Goal: Task Accomplishment & Management: Use online tool/utility

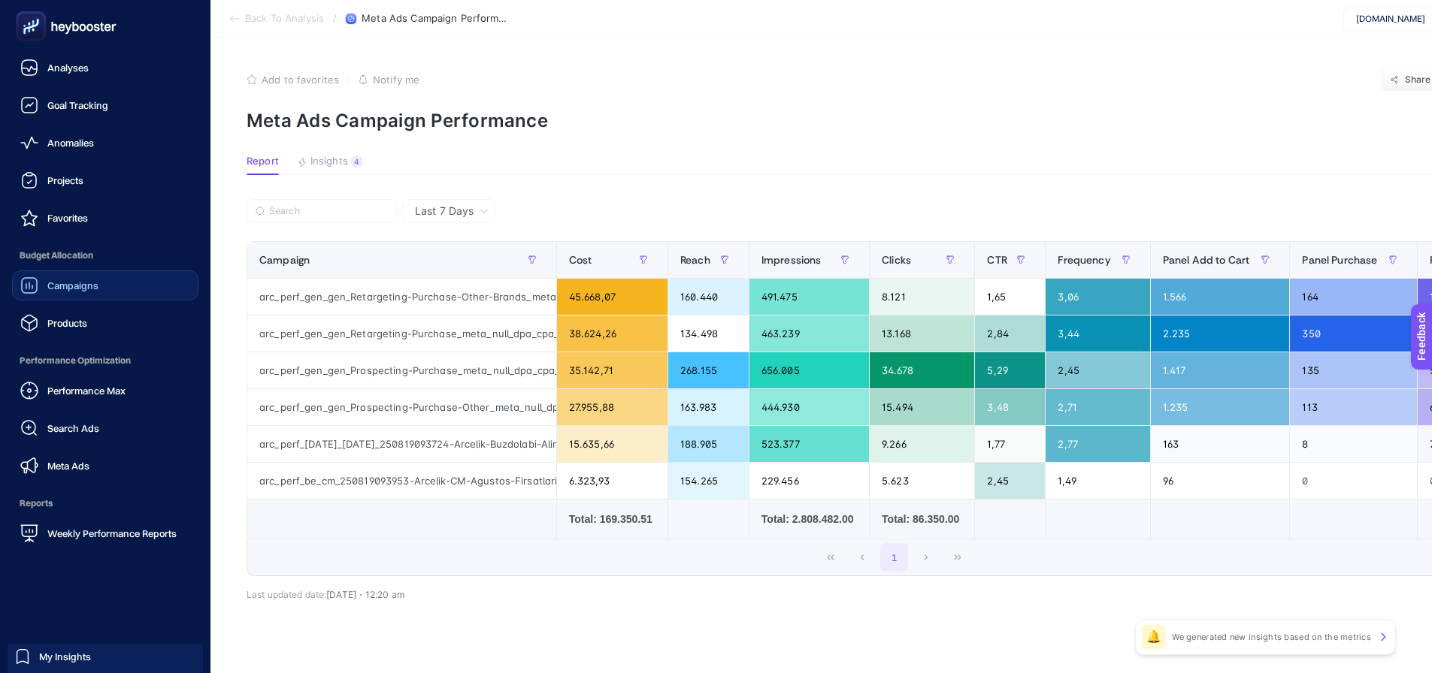
click at [47, 287] on div "Campaigns" at bounding box center [59, 286] width 78 height 18
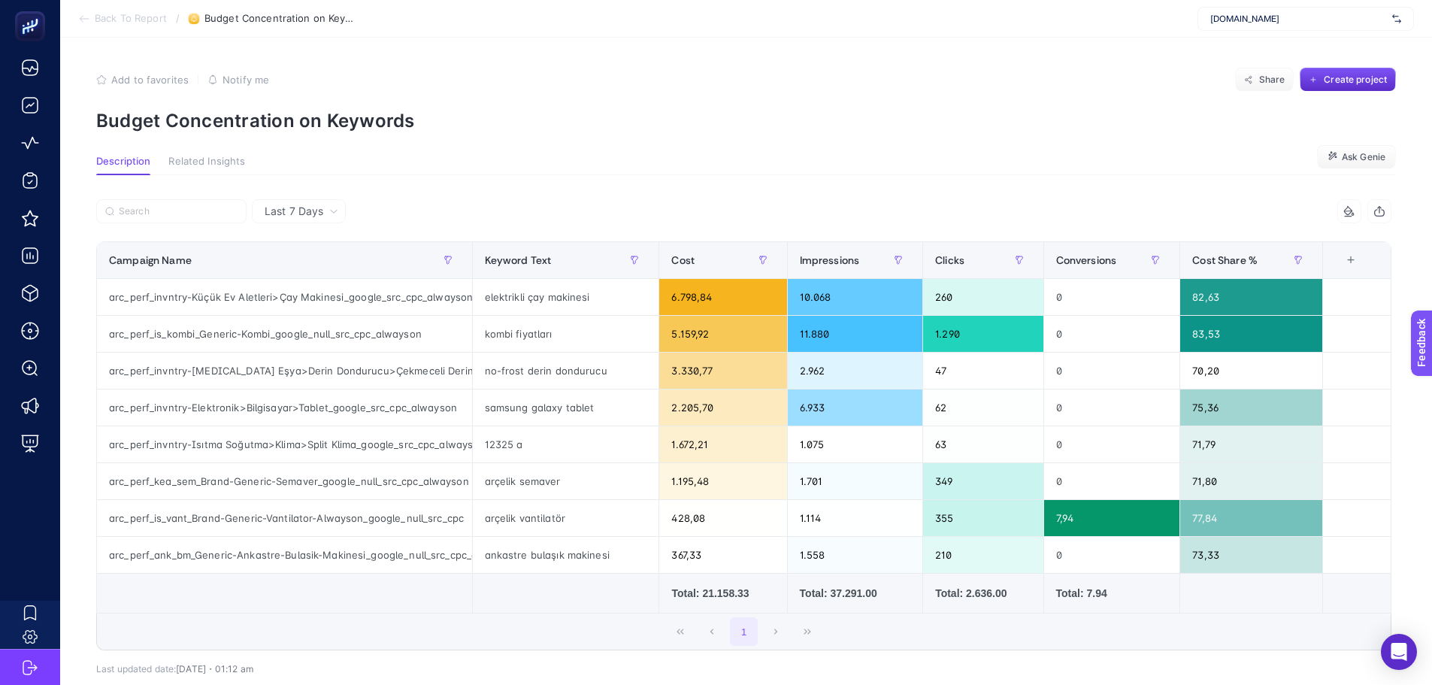
click at [524, 171] on section "Description Related Insights Ask Genie" at bounding box center [745, 166] width 1299 height 20
click at [1280, 17] on span "Arcelik.com.tr" at bounding box center [1298, 19] width 176 height 12
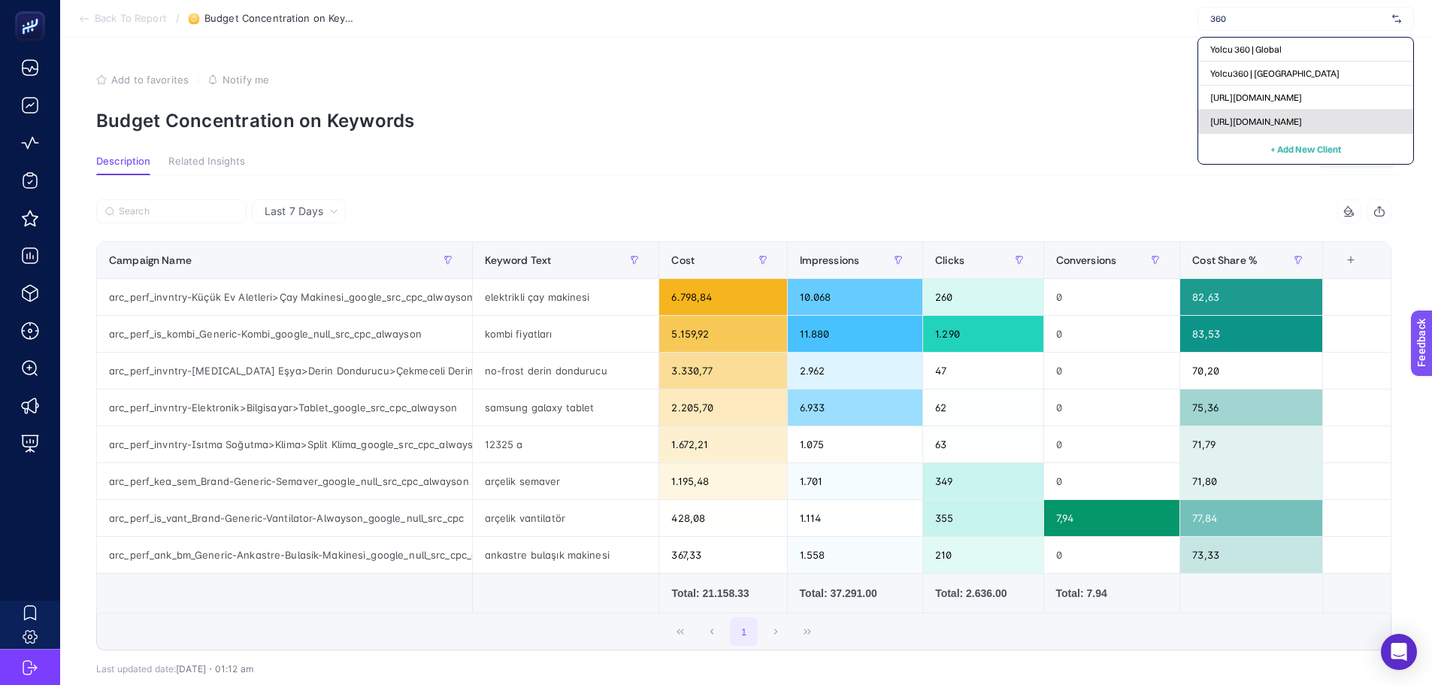
type input "360"
click at [1218, 119] on span "[URL][DOMAIN_NAME]" at bounding box center [1256, 122] width 92 height 12
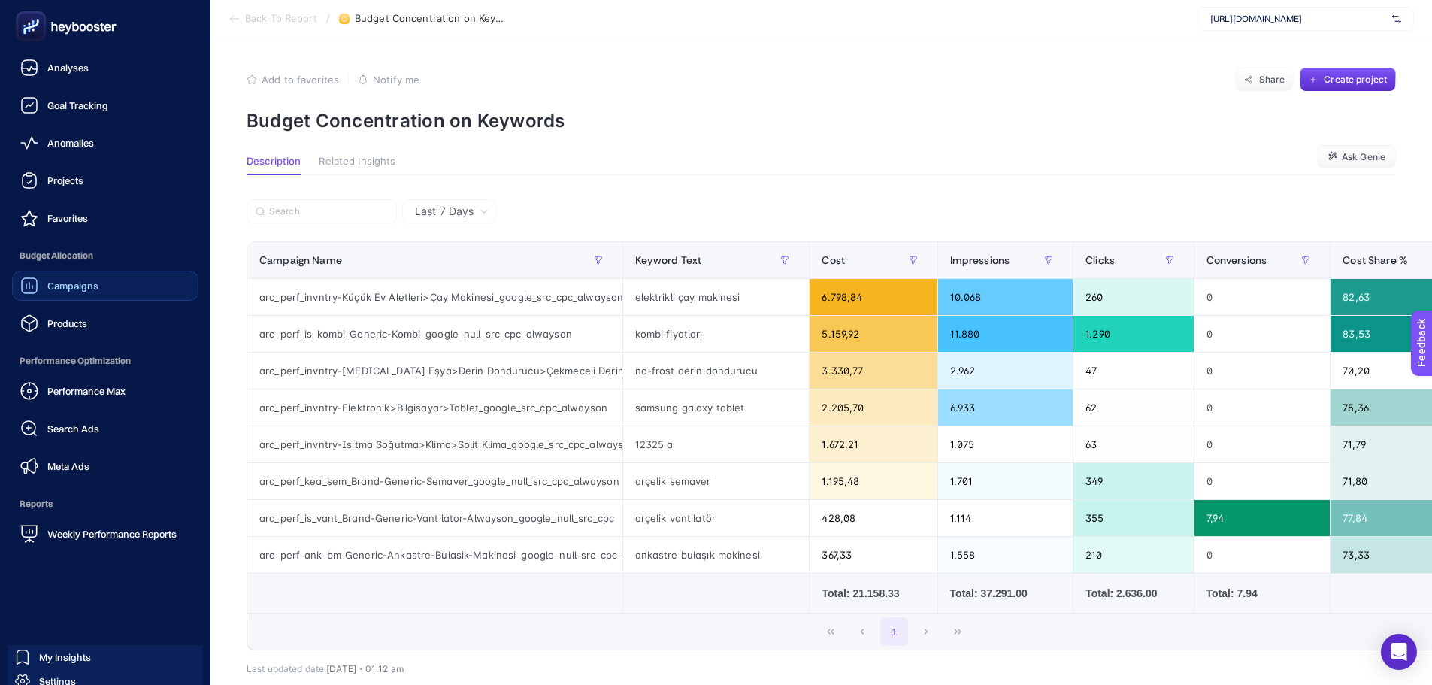
click at [68, 275] on link "Campaigns" at bounding box center [105, 286] width 186 height 30
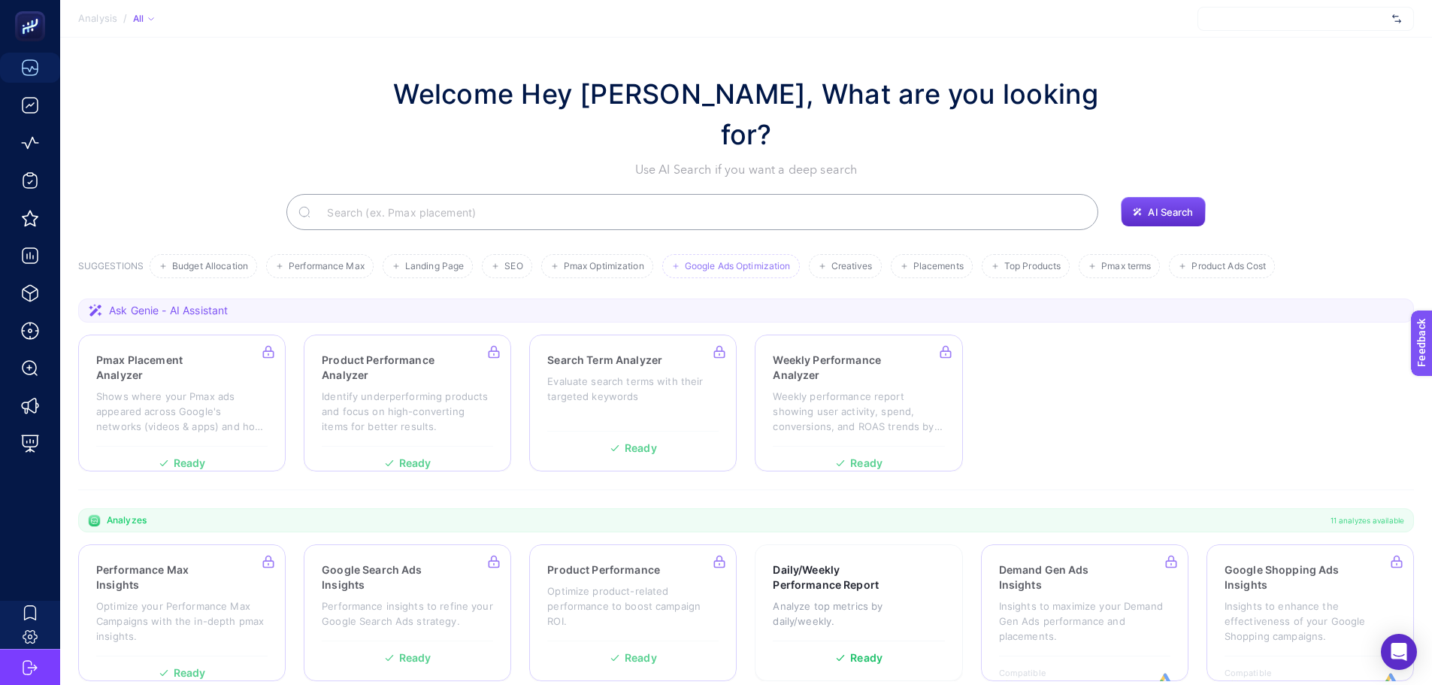
click at [721, 261] on span "Google Ads Optimization" at bounding box center [738, 266] width 106 height 11
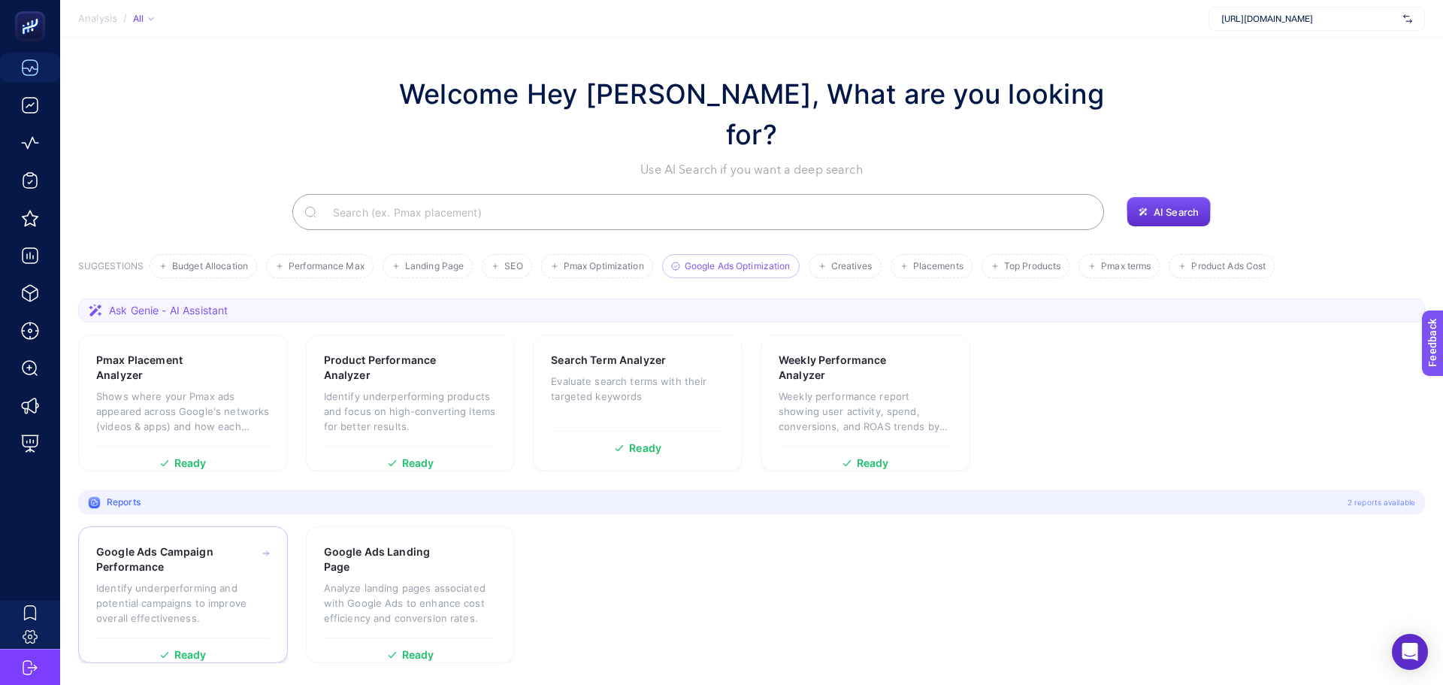
click at [192, 544] on h3 "Google Ads Campaign Performance" at bounding box center [160, 559] width 129 height 30
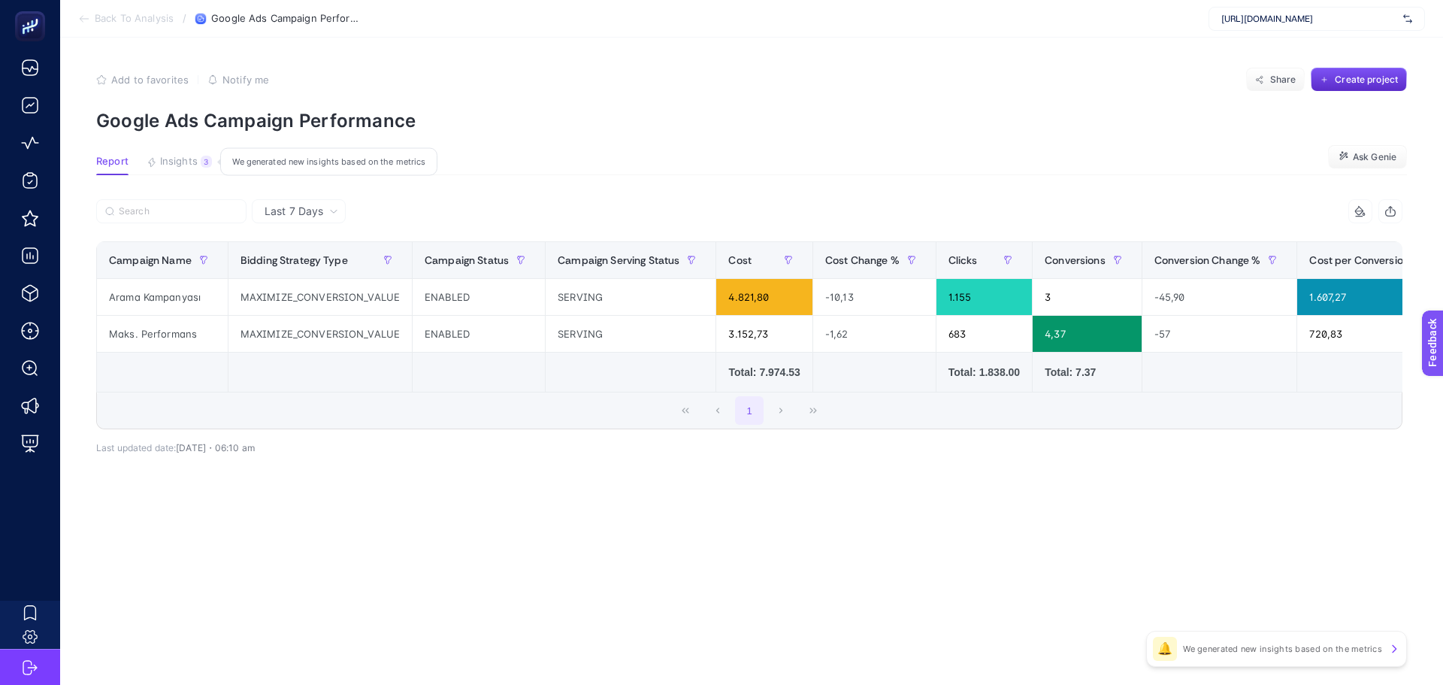
click at [178, 163] on span "Insights" at bounding box center [179, 162] width 38 height 12
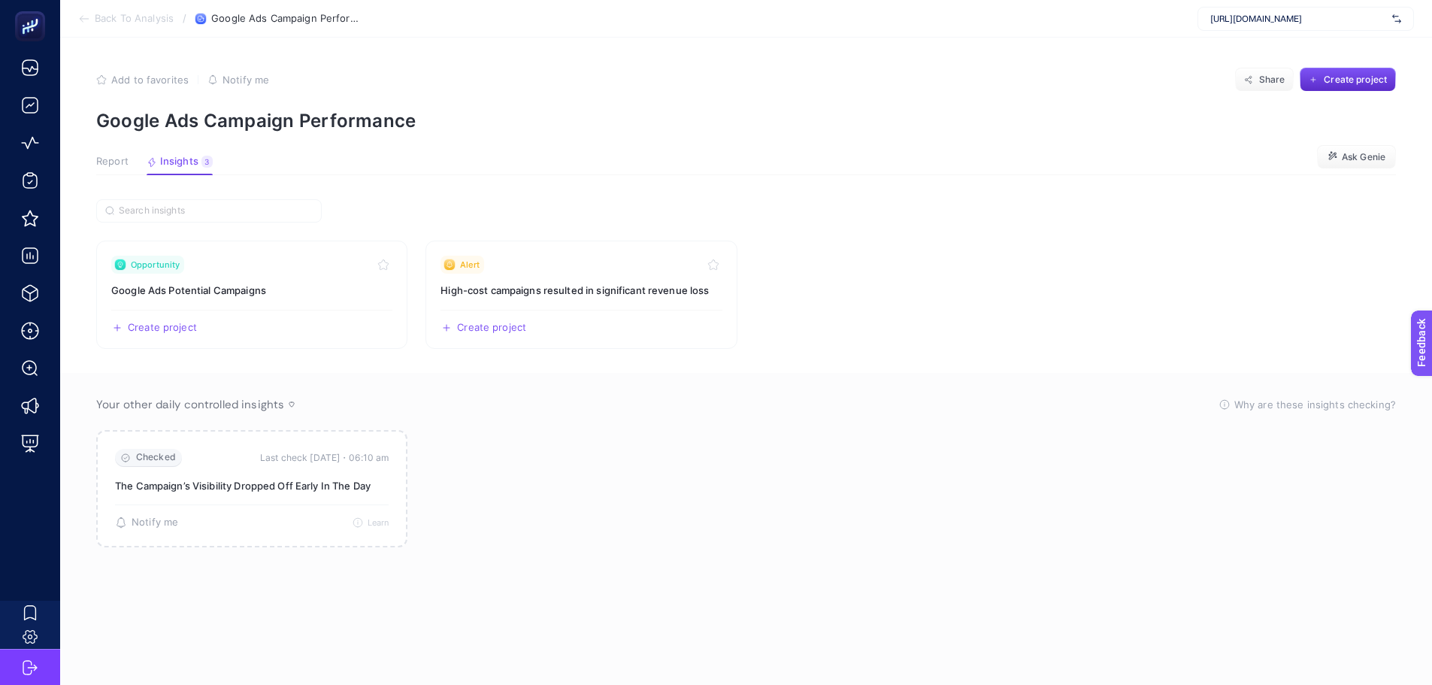
click at [108, 165] on span "Report" at bounding box center [112, 162] width 32 height 12
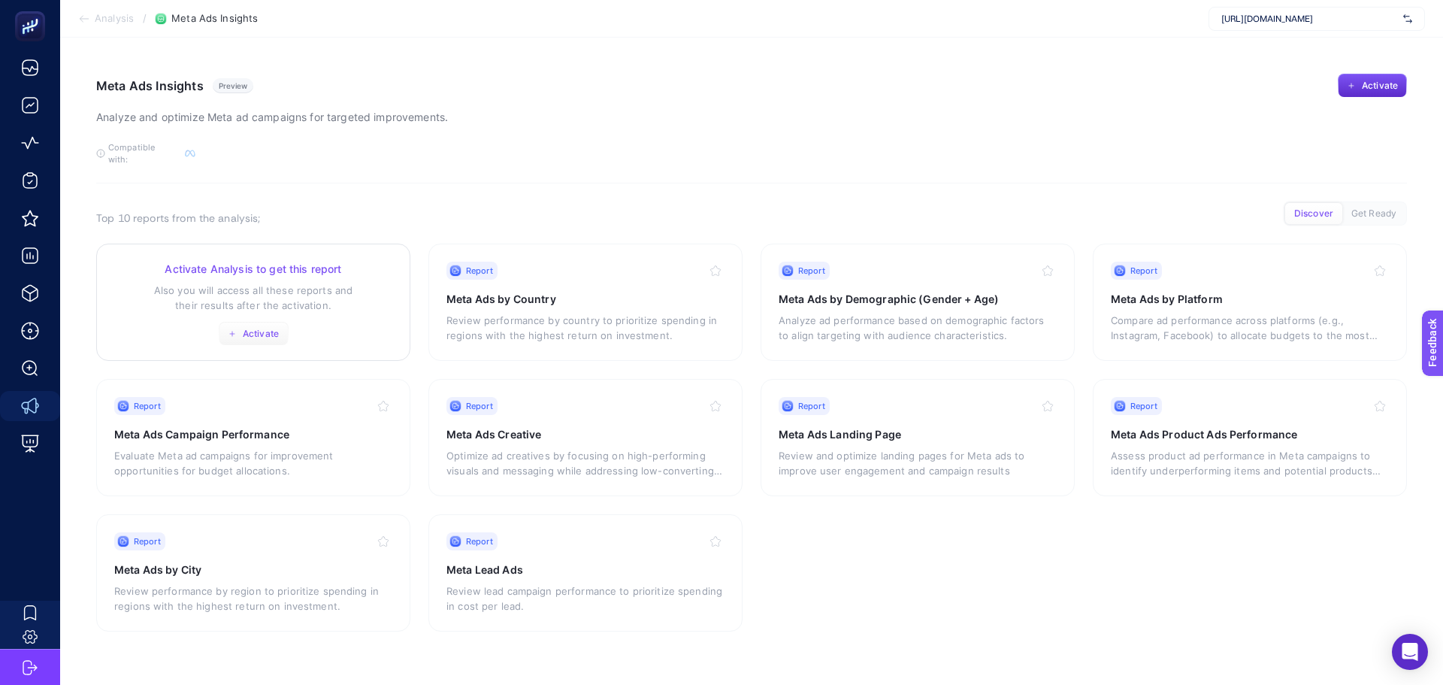
click at [254, 328] on span "Activate" at bounding box center [261, 334] width 36 height 12
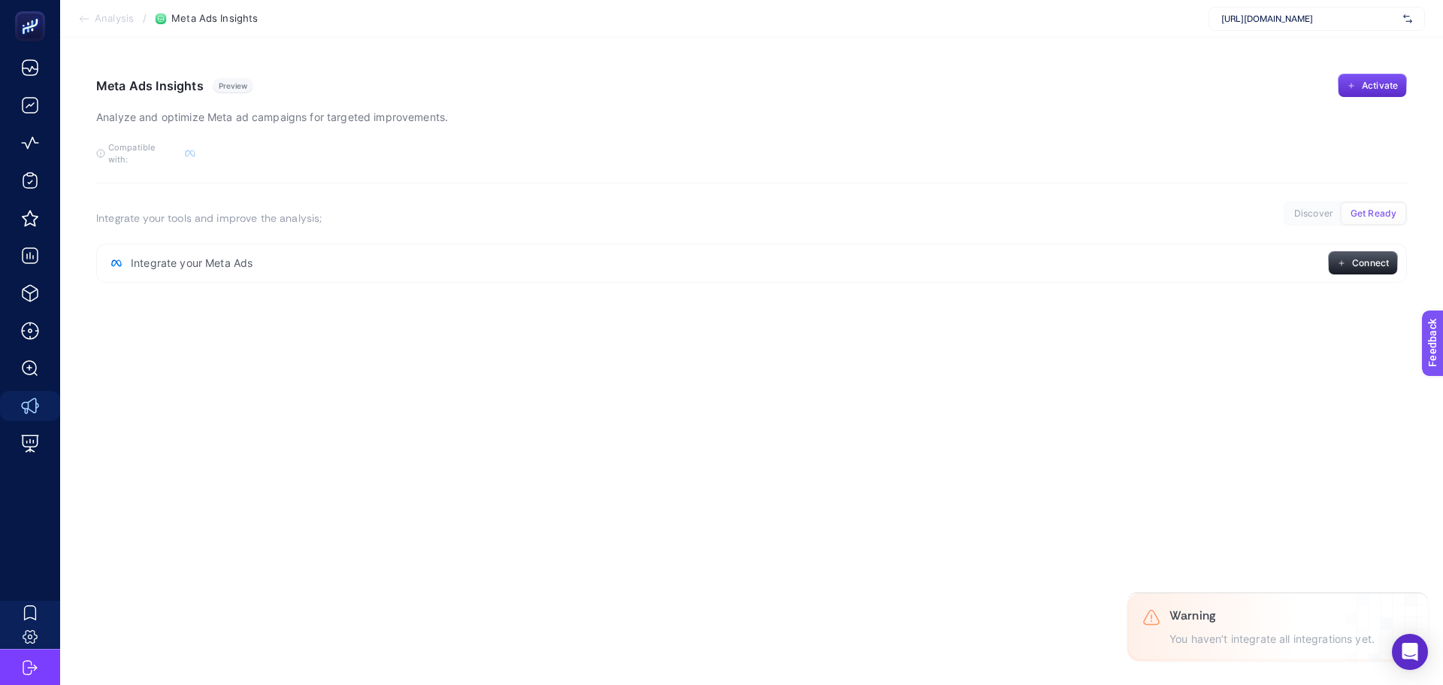
click at [579, 376] on article "Meta Ads Insights Preview Analyze and optimize Meta ad campaigns for targeted i…" at bounding box center [751, 361] width 1383 height 647
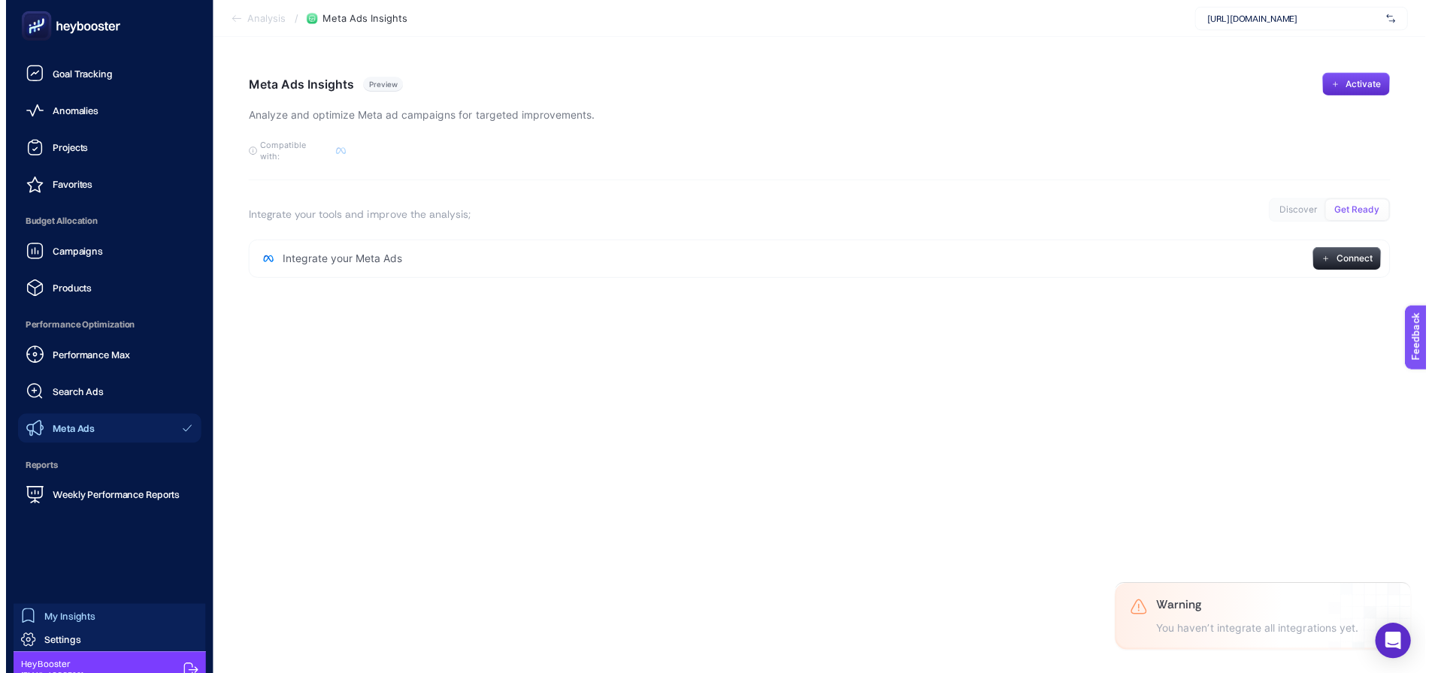
scroll to position [44, 0]
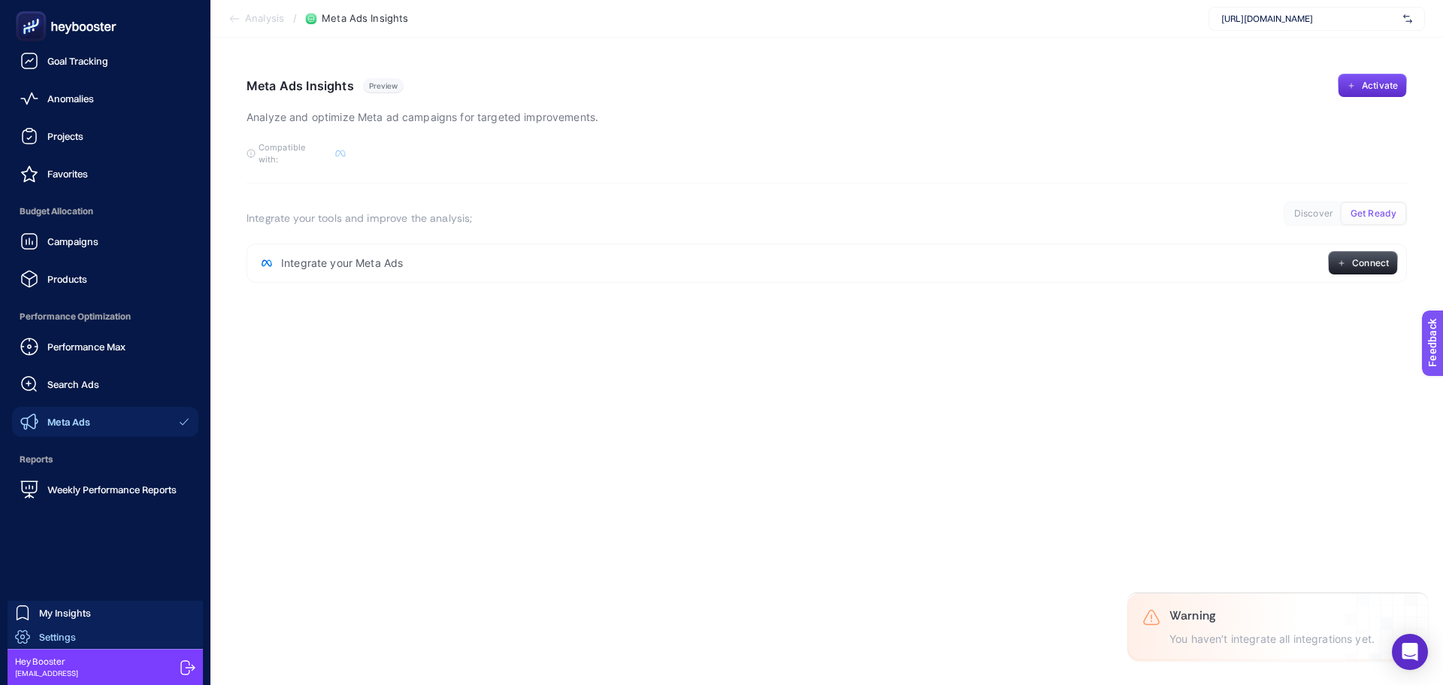
click at [56, 629] on div "Settings" at bounding box center [45, 636] width 61 height 15
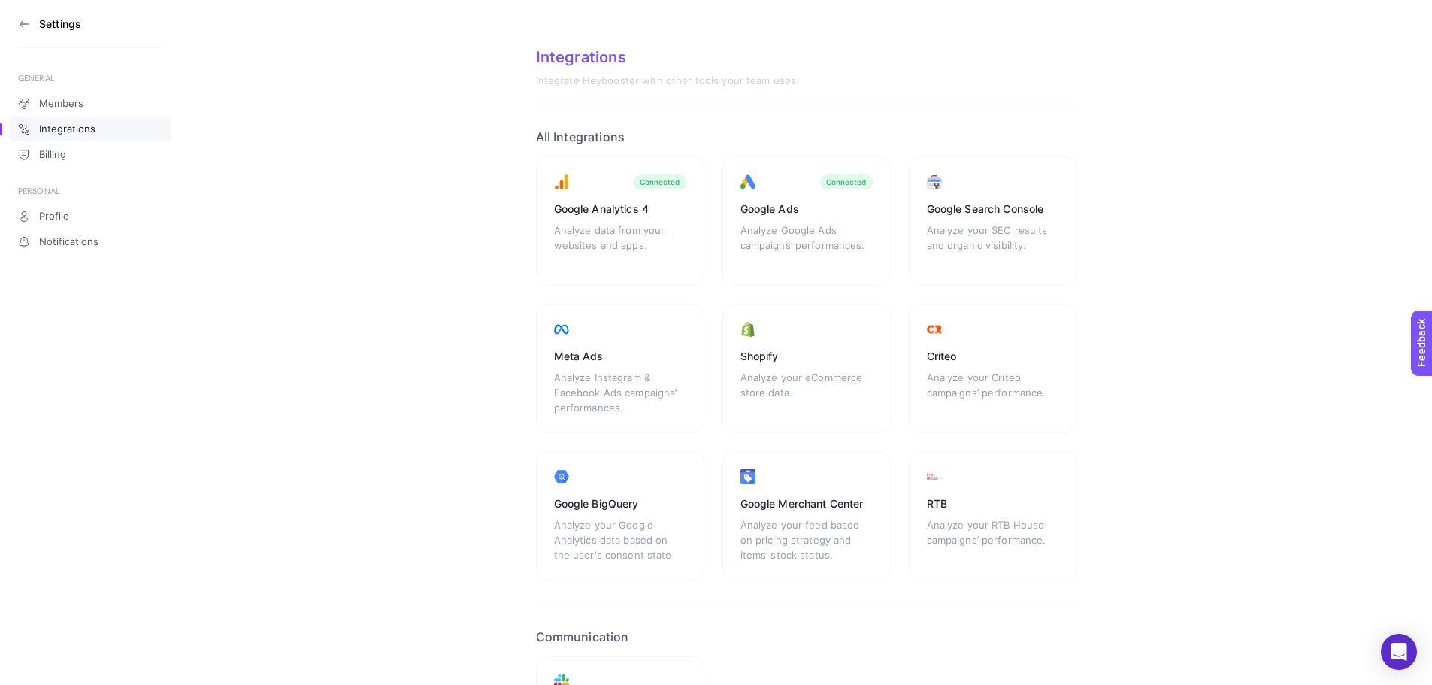
click at [715, 293] on div "Google Analytics 4 Analyze data from your websites and apps. Connected Google A…" at bounding box center [806, 368] width 541 height 424
click at [38, 19] on section "Settings" at bounding box center [90, 24] width 144 height 48
click at [18, 23] on icon at bounding box center [24, 24] width 12 height 12
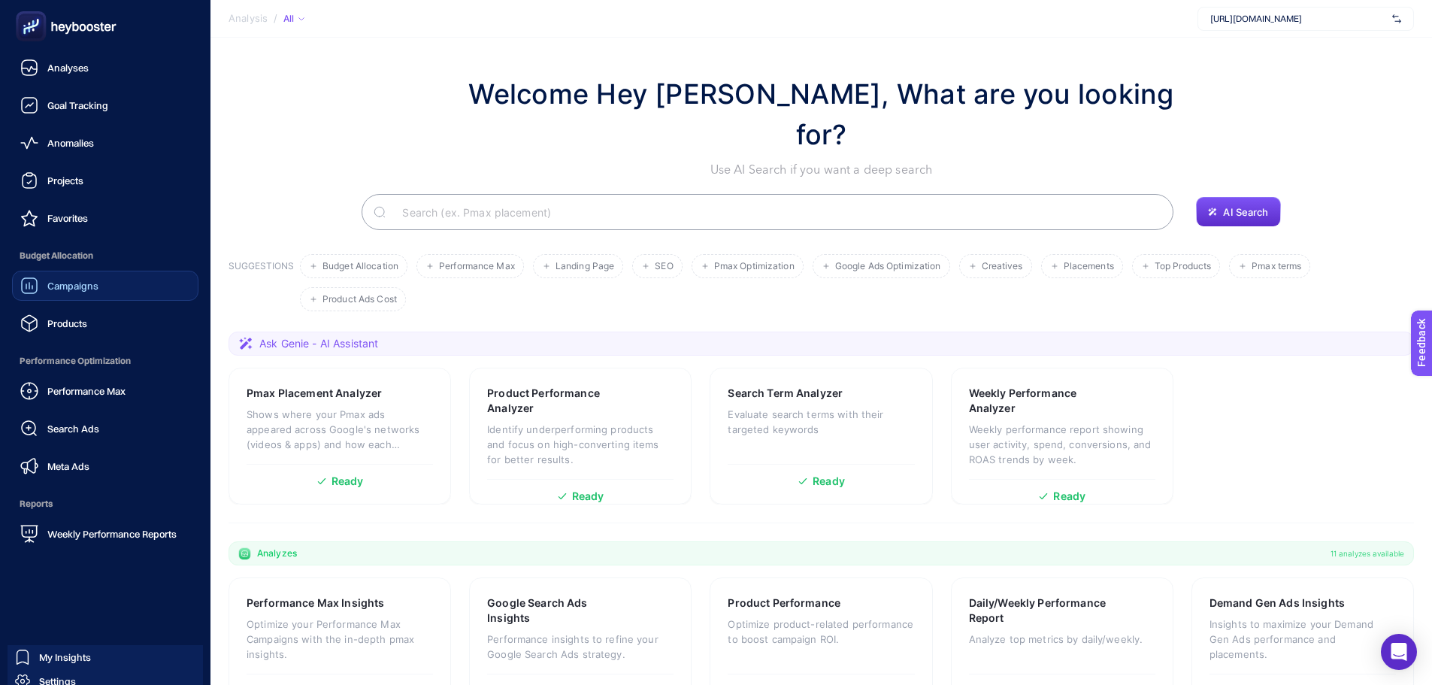
click at [95, 277] on div "Campaigns" at bounding box center [59, 286] width 78 height 18
